Goal: Information Seeking & Learning: Learn about a topic

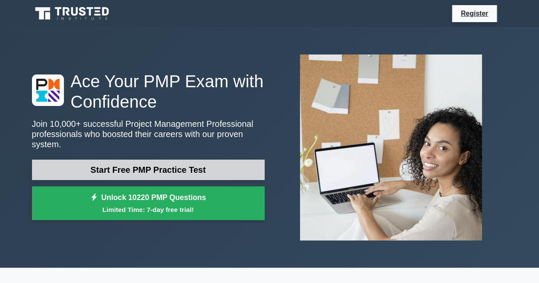
click at [152, 167] on link "Start Free PMP Practice Test" at bounding box center [148, 170] width 232 height 20
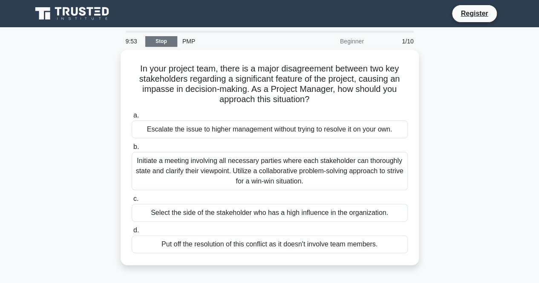
click at [167, 43] on link "Stop" at bounding box center [161, 41] width 32 height 11
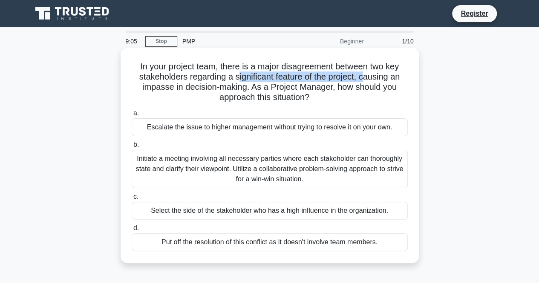
drag, startPoint x: 238, startPoint y: 78, endPoint x: 364, endPoint y: 80, distance: 126.9
click at [364, 80] on h5 "In your project team, there is a major disagreement between two key stakeholder…" at bounding box center [270, 82] width 278 height 42
drag, startPoint x: 378, startPoint y: 80, endPoint x: 355, endPoint y: 85, distance: 23.9
click at [378, 80] on h5 "In your project team, there is a major disagreement between two key stakeholder…" at bounding box center [270, 82] width 278 height 42
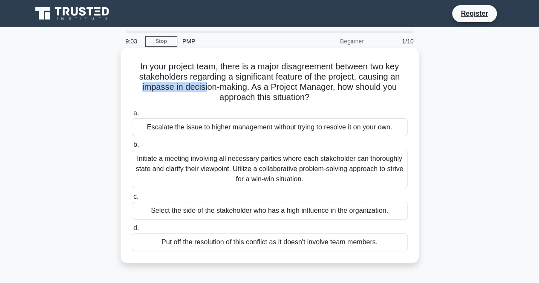
drag, startPoint x: 140, startPoint y: 91, endPoint x: 218, endPoint y: 92, distance: 77.9
click at [210, 92] on h5 "In your project team, there is a major disagreement between two key stakeholder…" at bounding box center [270, 82] width 278 height 42
click at [255, 92] on h5 "In your project team, there is a major disagreement between two key stakeholder…" at bounding box center [270, 82] width 278 height 42
drag, startPoint x: 280, startPoint y: 88, endPoint x: 317, endPoint y: 96, distance: 37.5
click at [340, 89] on h5 "In your project team, there is a major disagreement between two key stakeholder…" at bounding box center [270, 82] width 278 height 42
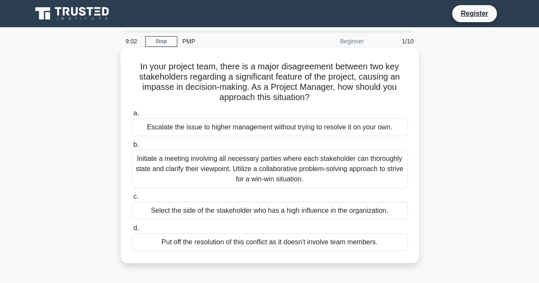
click at [264, 101] on h5 "In your project team, there is a major disagreement between two key stakeholder…" at bounding box center [270, 82] width 278 height 42
click at [277, 156] on div "Initiate a meeting involving all necessary parties where each stakeholder can t…" at bounding box center [270, 169] width 276 height 38
click at [132, 148] on input "b. Initiate a meeting involving all necessary parties where each stakeholder ca…" at bounding box center [132, 145] width 0 height 6
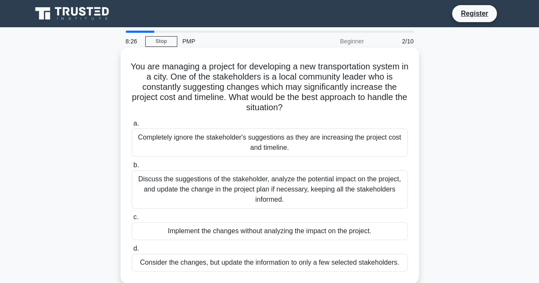
scroll to position [43, 0]
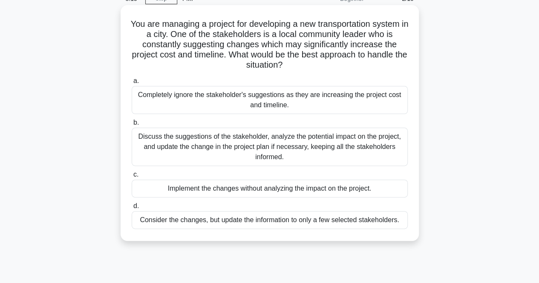
click at [272, 140] on div "Discuss the suggestions of the stakeholder, analyze the potential impact on the…" at bounding box center [270, 147] width 276 height 38
click at [132, 126] on input "b. Discuss the suggestions of the stakeholder, analyze the potential impact on …" at bounding box center [132, 123] width 0 height 6
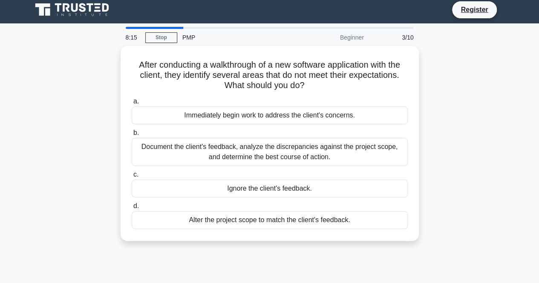
scroll to position [0, 0]
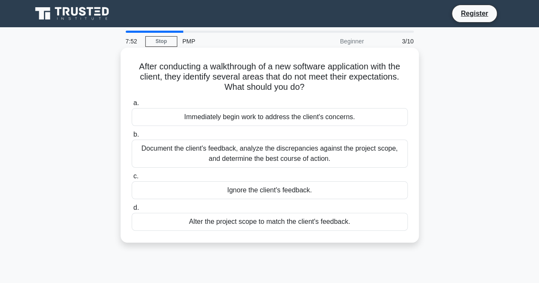
click at [289, 154] on div "Document the client's feedback, analyze the discrepancies against the project s…" at bounding box center [270, 154] width 276 height 28
click at [132, 138] on input "b. Document the client's feedback, analyze the discrepancies against the projec…" at bounding box center [132, 135] width 0 height 6
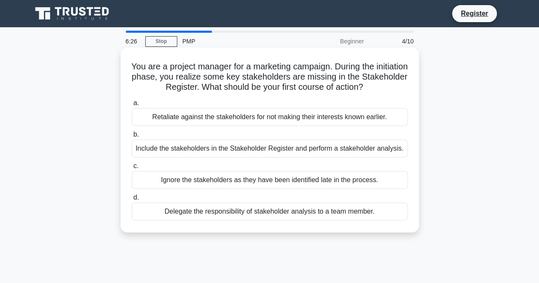
click at [338, 149] on div "Include the stakeholders in the Stakeholder Register and perform a stakeholder …" at bounding box center [270, 149] width 276 height 18
click at [132, 138] on input "b. Include the stakeholders in the Stakeholder Register and perform a stakehold…" at bounding box center [132, 135] width 0 height 6
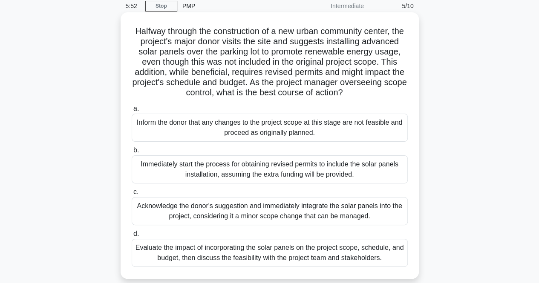
scroll to position [85, 0]
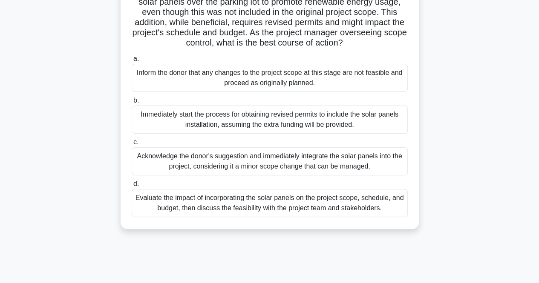
click at [288, 210] on div "Evaluate the impact of incorporating the solar panels on the project scope, sch…" at bounding box center [270, 203] width 276 height 28
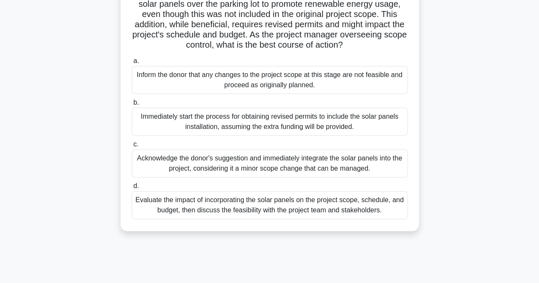
click at [132, 189] on input "d. Evaluate the impact of incorporating the solar panels on the project scope, …" at bounding box center [132, 187] width 0 height 6
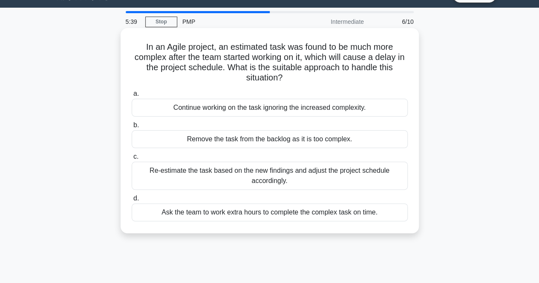
scroll to position [0, 0]
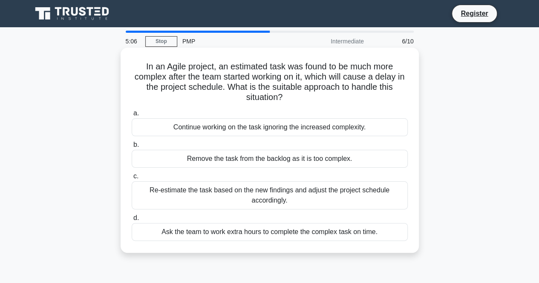
click at [297, 201] on div "Re-estimate the task based on the new findings and adjust the project schedule …" at bounding box center [270, 195] width 276 height 28
click at [132, 179] on input "c. Re-estimate the task based on the new findings and adjust the project schedu…" at bounding box center [132, 177] width 0 height 6
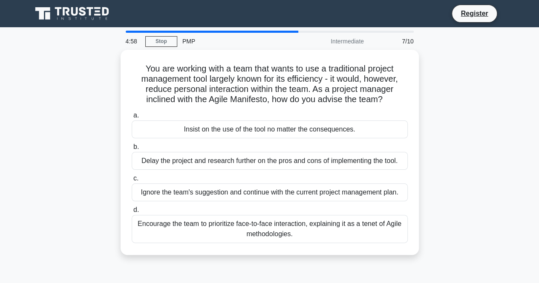
scroll to position [43, 0]
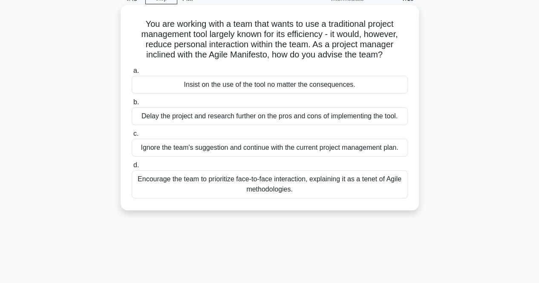
click at [289, 36] on h5 "You are working with a team that wants to use a traditional project management …" at bounding box center [270, 40] width 278 height 42
click at [355, 181] on div "Encourage the team to prioritize face-to-face interaction, explaining it as a t…" at bounding box center [270, 184] width 276 height 28
click at [132, 168] on input "d. Encourage the team to prioritize face-to-face interaction, explaining it as …" at bounding box center [132, 166] width 0 height 6
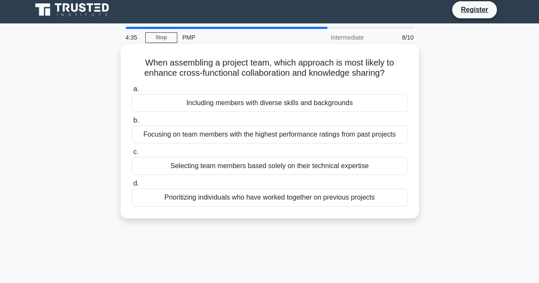
scroll to position [0, 0]
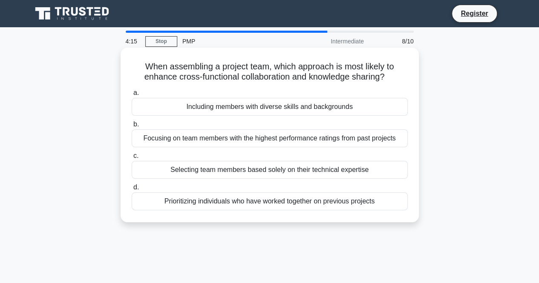
click at [318, 137] on div "Focusing on team members with the highest performance ratings from past projects" at bounding box center [270, 138] width 276 height 18
click at [132, 127] on input "b. Focusing on team members with the highest performance ratings from past proj…" at bounding box center [132, 125] width 0 height 6
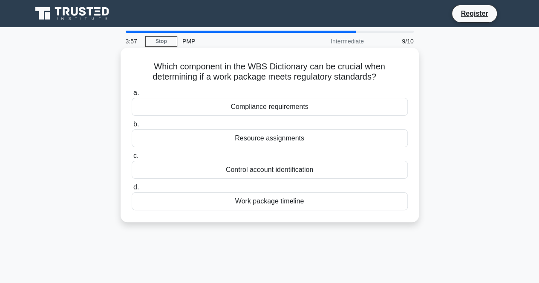
click at [288, 199] on div "Work package timeline" at bounding box center [270, 201] width 276 height 18
click at [132, 190] on input "d. Work package timeline" at bounding box center [132, 188] width 0 height 6
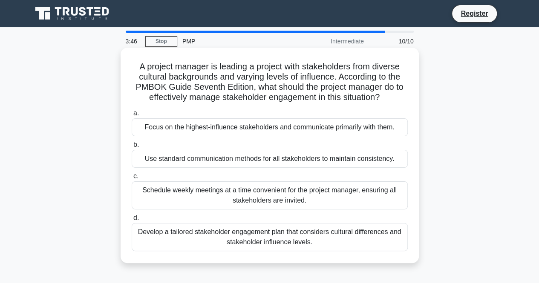
click at [286, 161] on div "Use standard communication methods for all stakeholders to maintain consistency." at bounding box center [270, 159] width 276 height 18
click at [132, 148] on input "b. Use standard communication methods for all stakeholders to maintain consiste…" at bounding box center [132, 145] width 0 height 6
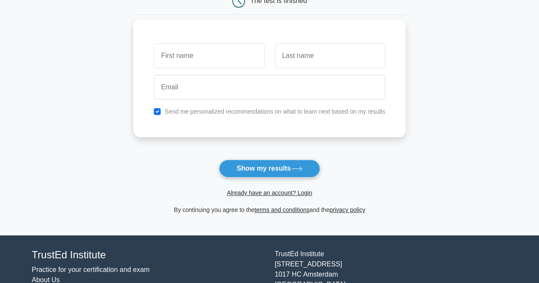
scroll to position [85, 0]
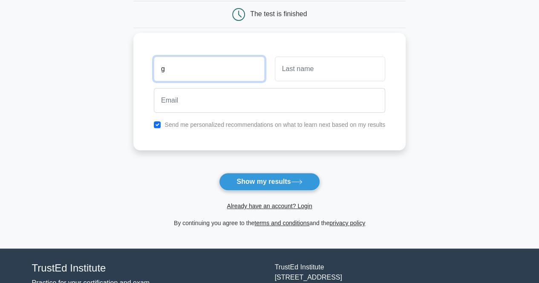
click at [187, 77] on input "g" at bounding box center [209, 69] width 110 height 25
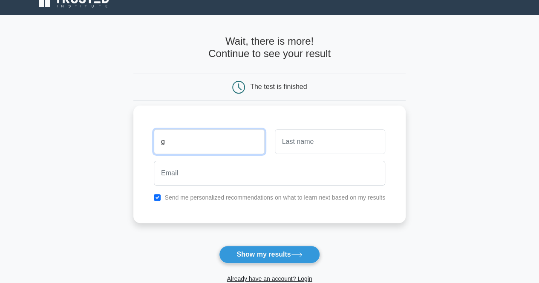
scroll to position [0, 0]
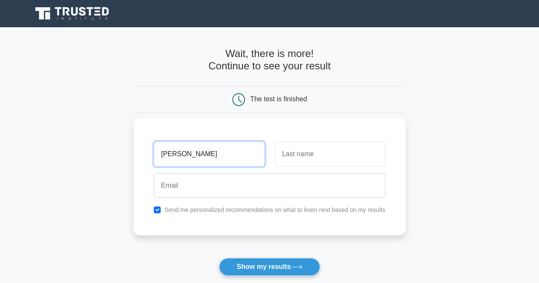
type input "goutham"
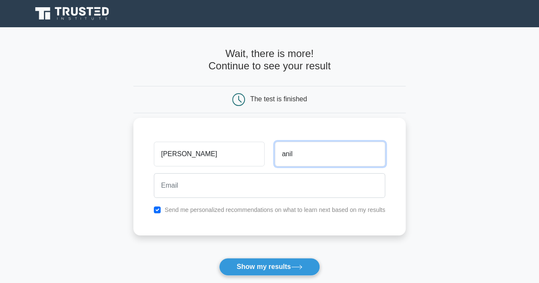
type input "anil"
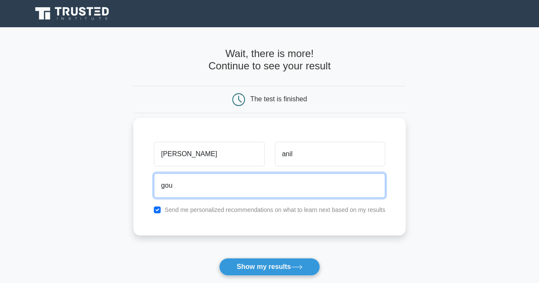
type input "gouthamanil123@gmail.com"
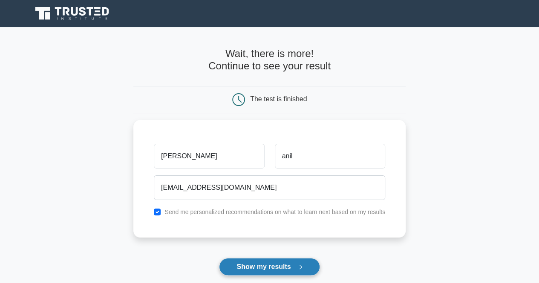
click at [278, 267] on button "Show my results" at bounding box center [269, 267] width 100 height 18
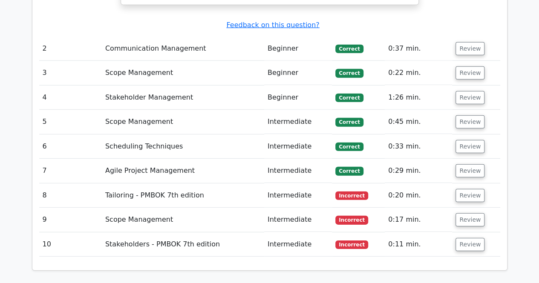
scroll to position [1107, 0]
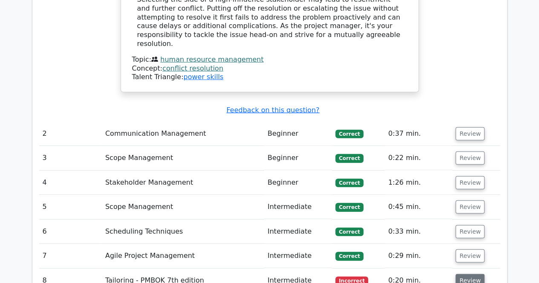
click at [473, 274] on button "Review" at bounding box center [469, 280] width 29 height 13
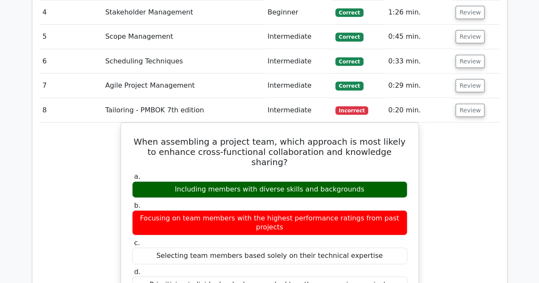
scroll to position [1192, 0]
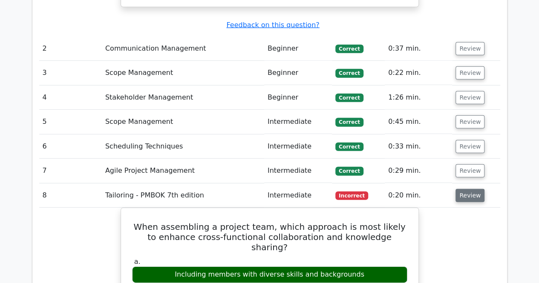
click at [464, 189] on button "Review" at bounding box center [469, 195] width 29 height 13
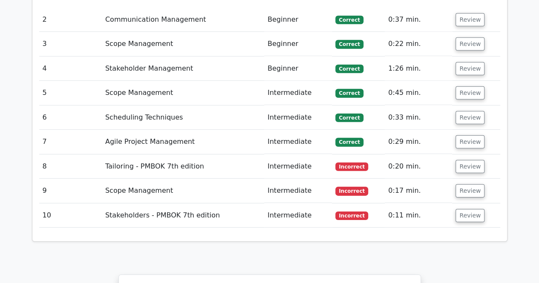
scroll to position [1235, 0]
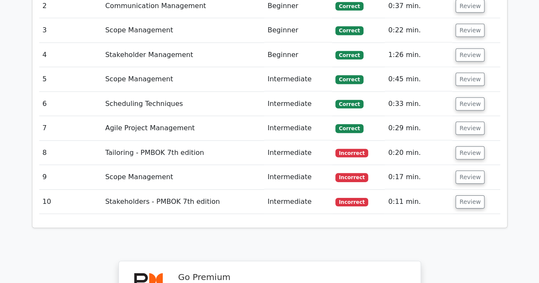
click at [468, 190] on td "Review" at bounding box center [476, 202] width 48 height 24
click at [469, 195] on button "Review" at bounding box center [469, 201] width 29 height 13
